Goal: Transaction & Acquisition: Purchase product/service

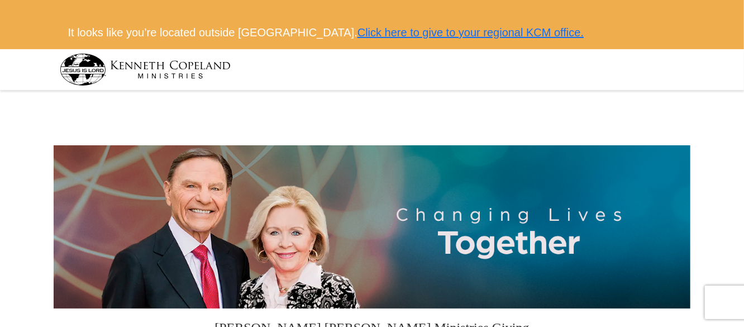
scroll to position [286, 0]
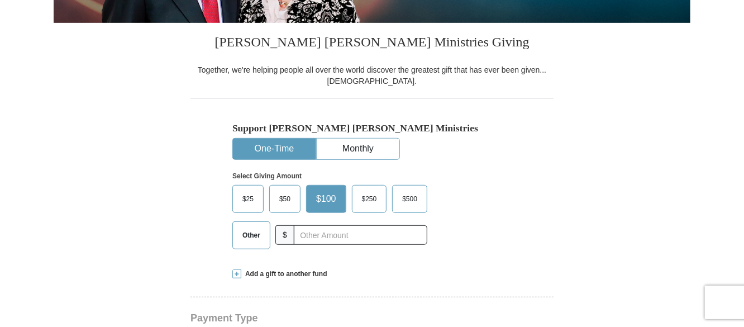
click at [249, 234] on span "Other" at bounding box center [251, 235] width 29 height 17
click at [0, 0] on input "Other" at bounding box center [0, 0] width 0 height 0
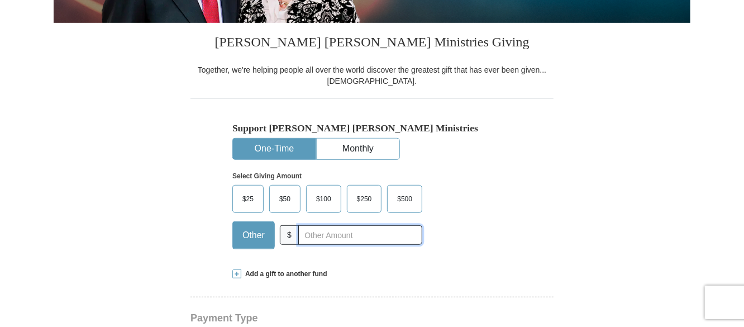
click at [309, 233] on input "text" at bounding box center [360, 235] width 124 height 20
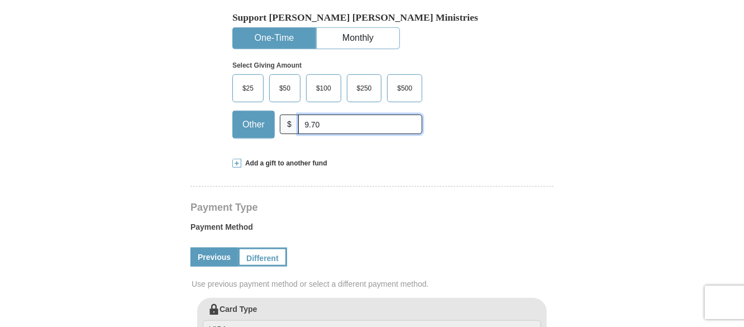
scroll to position [403, 0]
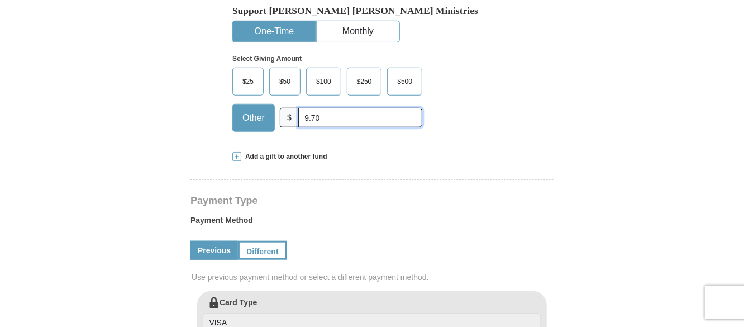
type input "9.70"
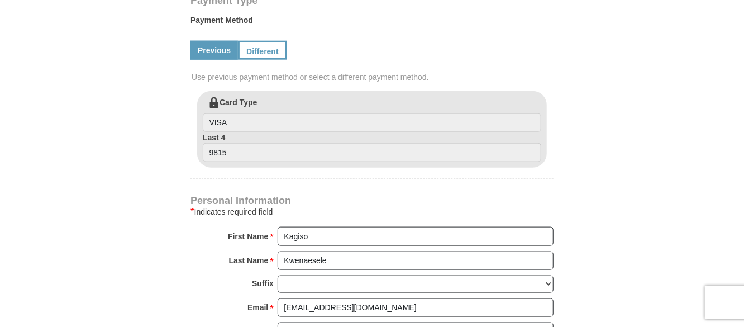
scroll to position [613, 0]
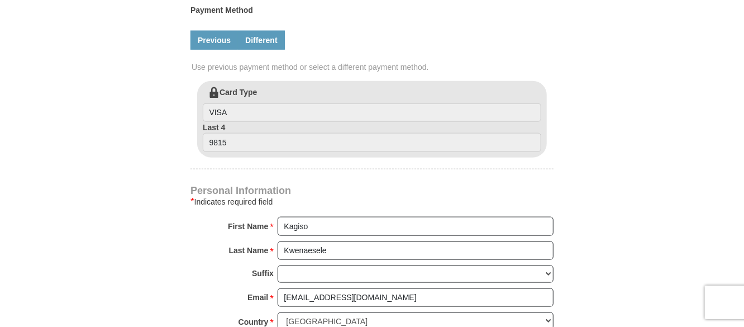
click at [273, 39] on link "Different" at bounding box center [261, 40] width 47 height 19
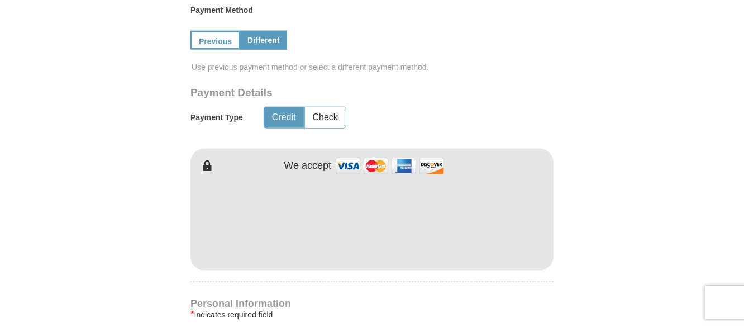
click at [569, 202] on form "Kenneth Copeland Ministries Giving Together, we're helping people all over the …" at bounding box center [372, 140] width 637 height 1318
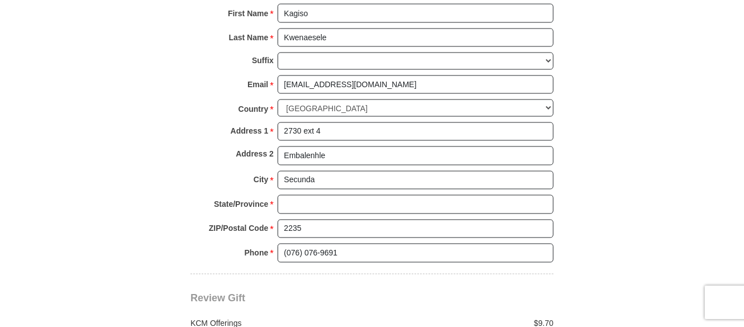
scroll to position [946, 0]
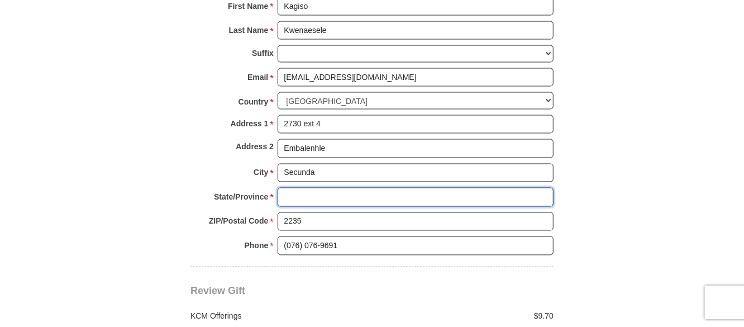
click at [322, 192] on input "State/Province *" at bounding box center [416, 197] width 276 height 19
type input "Mpumalanga"
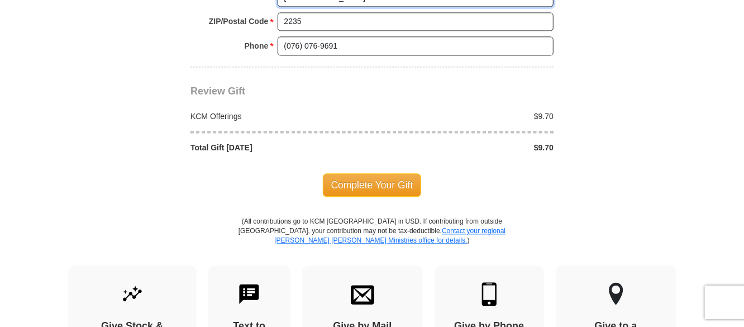
scroll to position [1150, 0]
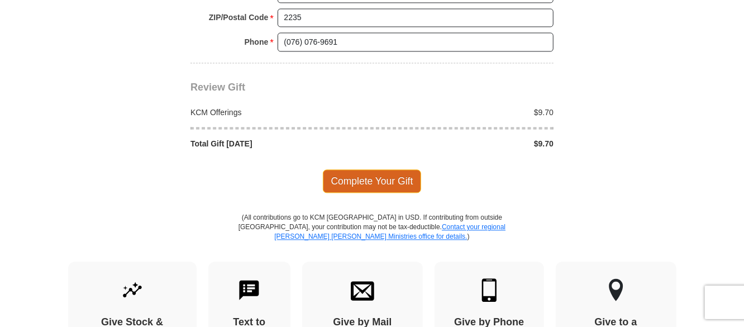
click at [384, 177] on span "Complete Your Gift" at bounding box center [372, 180] width 99 height 23
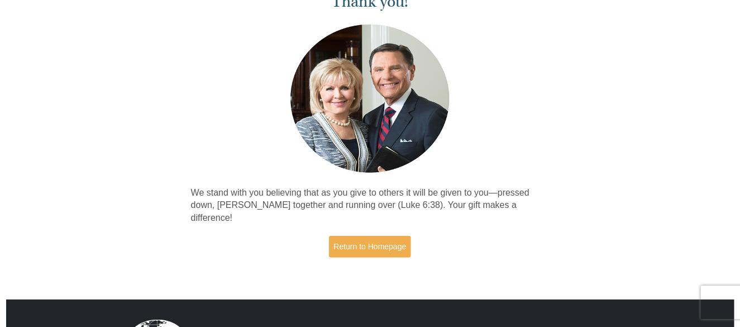
scroll to position [121, 0]
